Goal: Browse casually: Explore the website without a specific task or goal

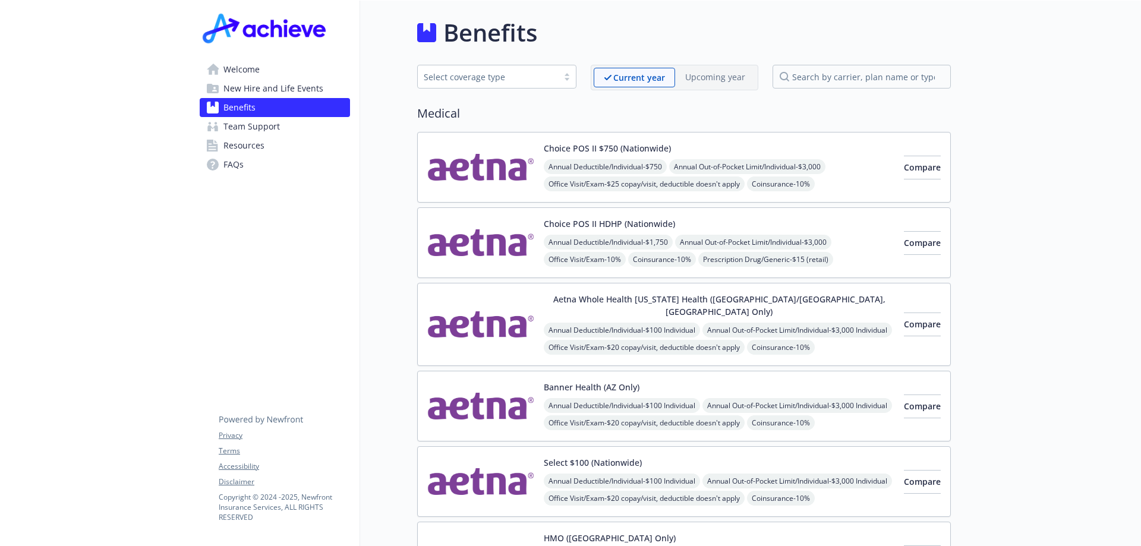
drag, startPoint x: 935, startPoint y: 10, endPoint x: 928, endPoint y: 12, distance: 7.0
